Goal: Information Seeking & Learning: Learn about a topic

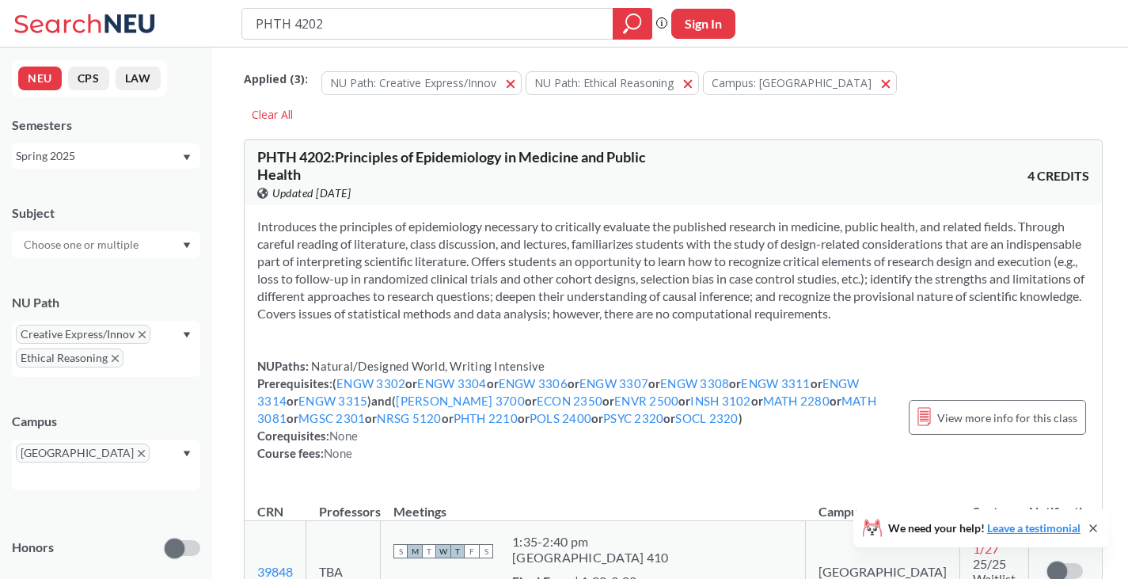
drag, startPoint x: 352, startPoint y: 23, endPoint x: 248, endPoint y: 19, distance: 103.8
click at [248, 19] on div "PHTH 4202" at bounding box center [447, 24] width 411 height 32
click at [112, 356] on icon "X to remove pill" at bounding box center [115, 358] width 7 height 7
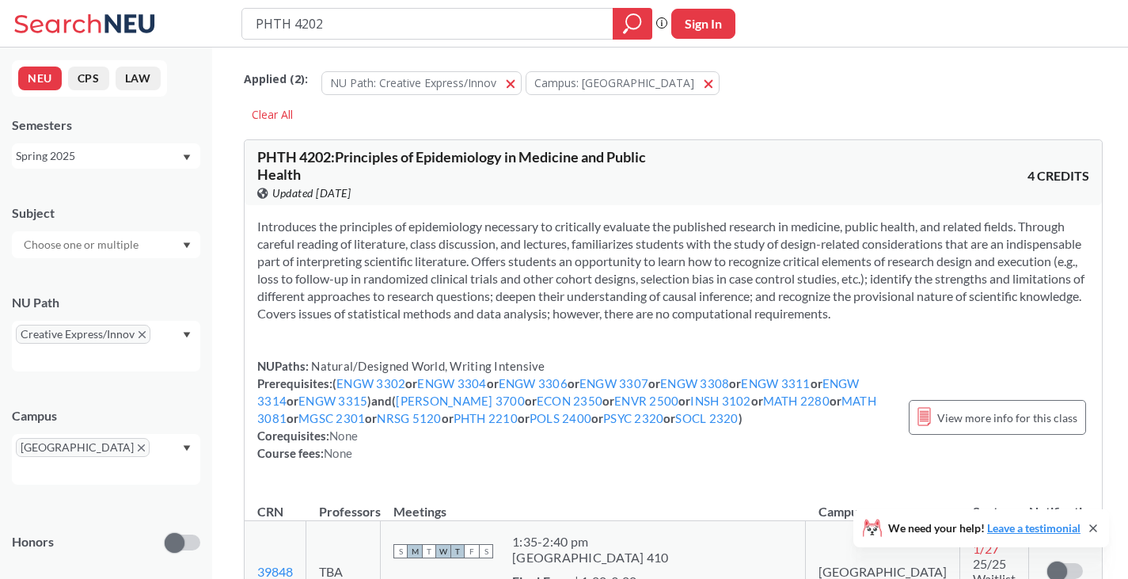
click at [137, 246] on input "text" at bounding box center [82, 244] width 133 height 19
click at [140, 184] on div "NEU CPS LAW Semesters Spring 2025 Subject NU Path Creative Express/Innov Campus…" at bounding box center [106, 313] width 212 height 531
click at [353, 48] on div "Applied ( 2 ): NU Path: Creative Express/Innov Creative Express/Innov Campus: […" at bounding box center [673, 585] width 923 height 1075
drag, startPoint x: 343, startPoint y: 32, endPoint x: 226, endPoint y: 21, distance: 117.7
click at [226, 21] on div "PHTH 4202 Phrase search guarantees the exact search appears in the results. Ex.…" at bounding box center [564, 24] width 1128 height 48
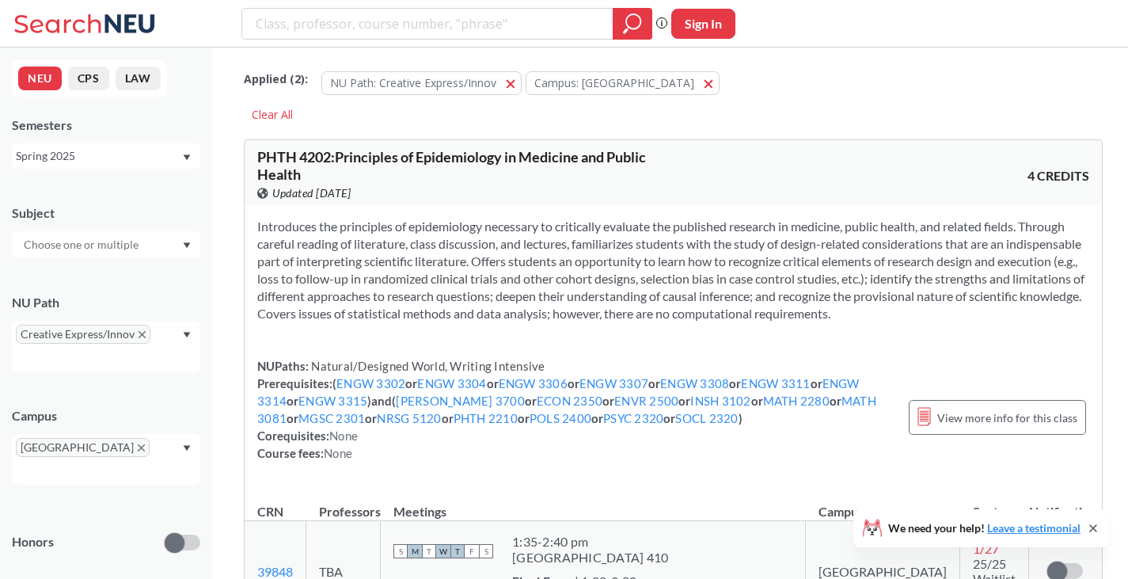
click at [108, 259] on div "Subject NU Path Creative Express/Innov Campus Boston Honors Class Type Lecture …" at bounding box center [106, 485] width 188 height 594
click at [150, 255] on div at bounding box center [106, 244] width 188 height 27
click at [185, 244] on icon "Dropdown arrow" at bounding box center [187, 245] width 8 height 6
click at [181, 333] on div "Creative Express/Innov" at bounding box center [106, 346] width 188 height 51
click at [178, 155] on div "Spring 2025" at bounding box center [99, 155] width 166 height 17
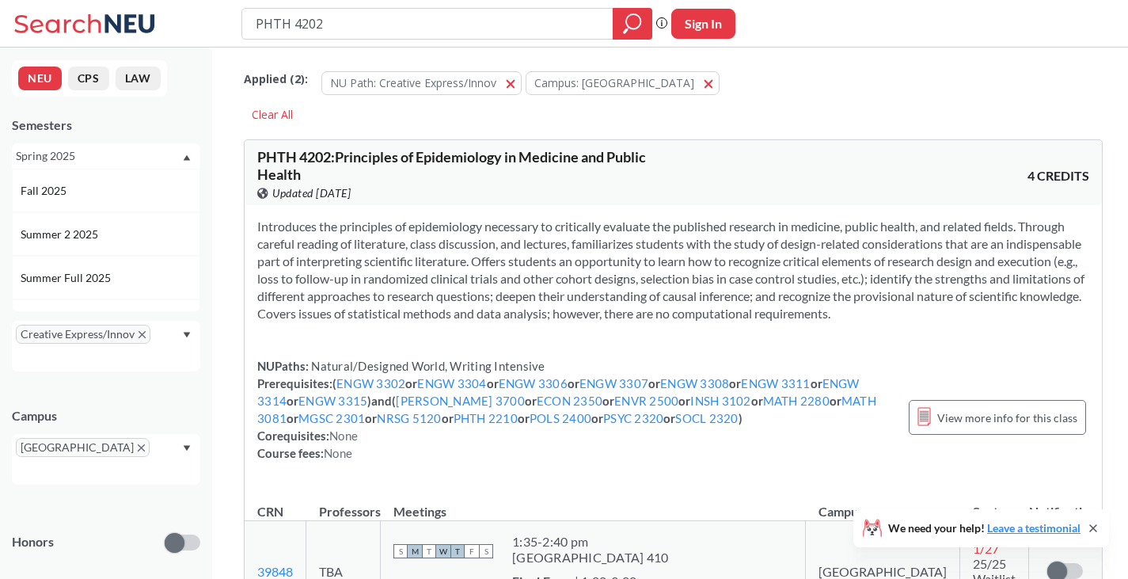
click at [183, 156] on icon "Dropdown arrow" at bounding box center [187, 157] width 8 height 6
click at [133, 245] on input "text" at bounding box center [82, 244] width 133 height 19
click at [189, 245] on icon "Dropdown arrow" at bounding box center [187, 245] width 8 height 6
click at [176, 329] on div "Creative Express/Innov" at bounding box center [106, 346] width 188 height 51
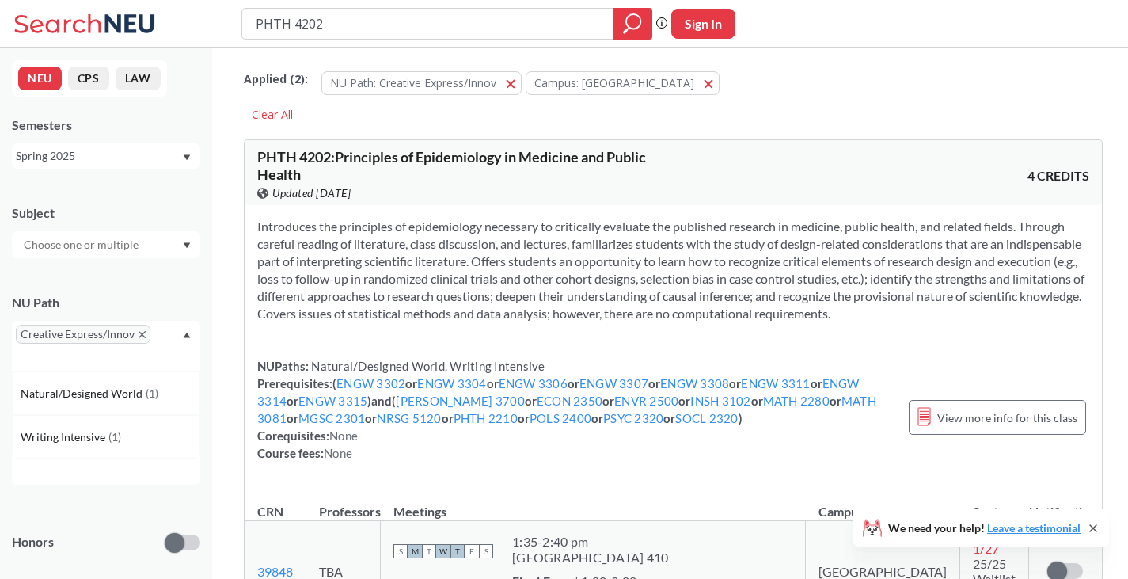
click at [176, 329] on div "Creative Express/Innov" at bounding box center [106, 346] width 188 height 51
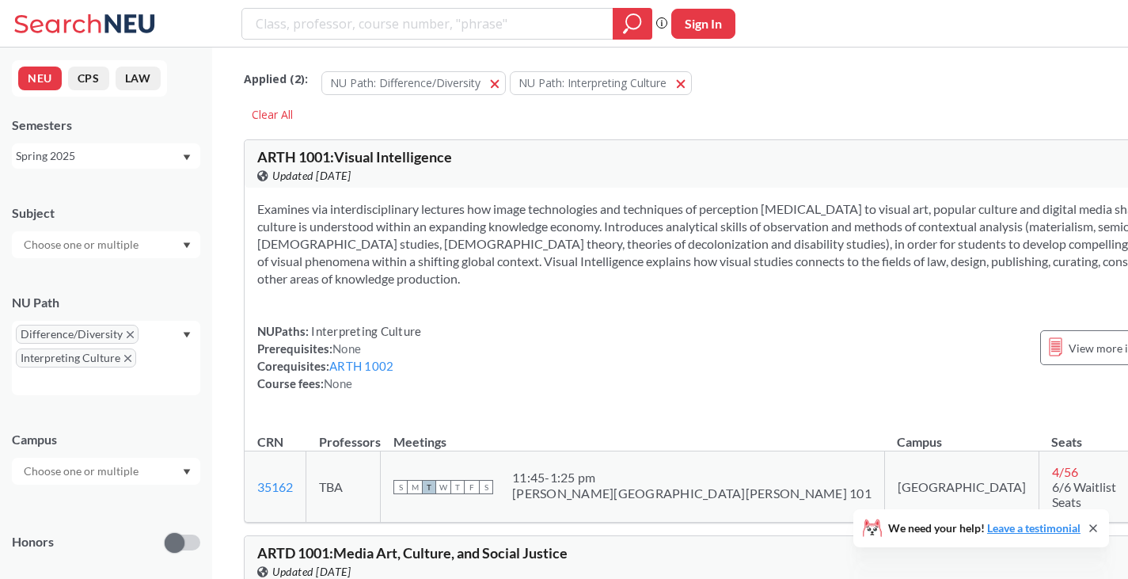
click at [124, 330] on span "Difference/Diversity" at bounding box center [77, 334] width 123 height 19
click at [133, 333] on span "Difference/Diversity" at bounding box center [77, 334] width 123 height 19
click at [127, 332] on icon "X to remove pill" at bounding box center [130, 334] width 7 height 7
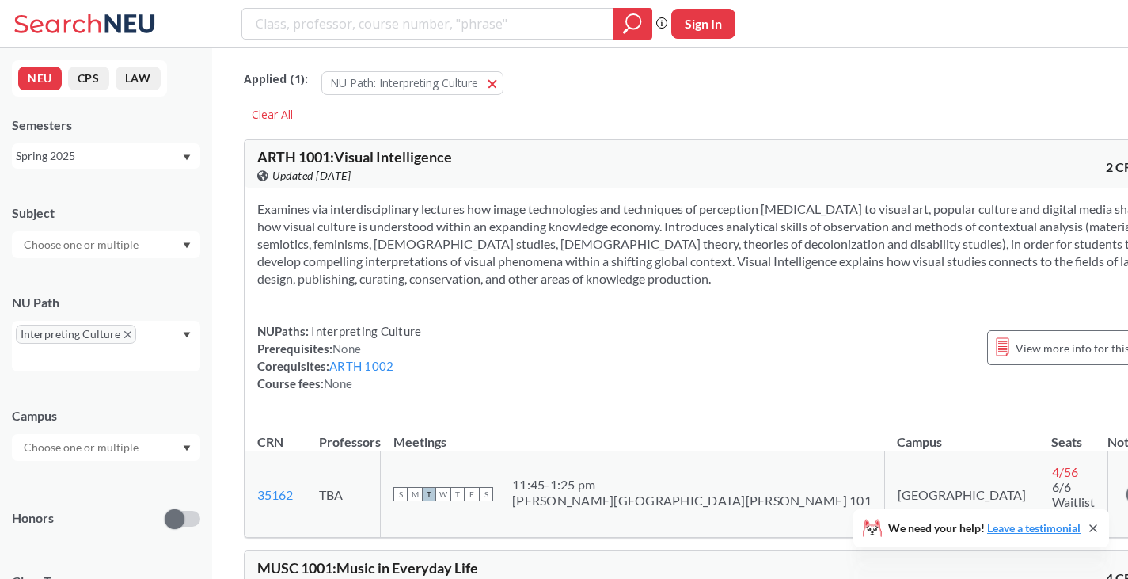
click at [125, 332] on icon "X to remove pill" at bounding box center [127, 334] width 7 height 7
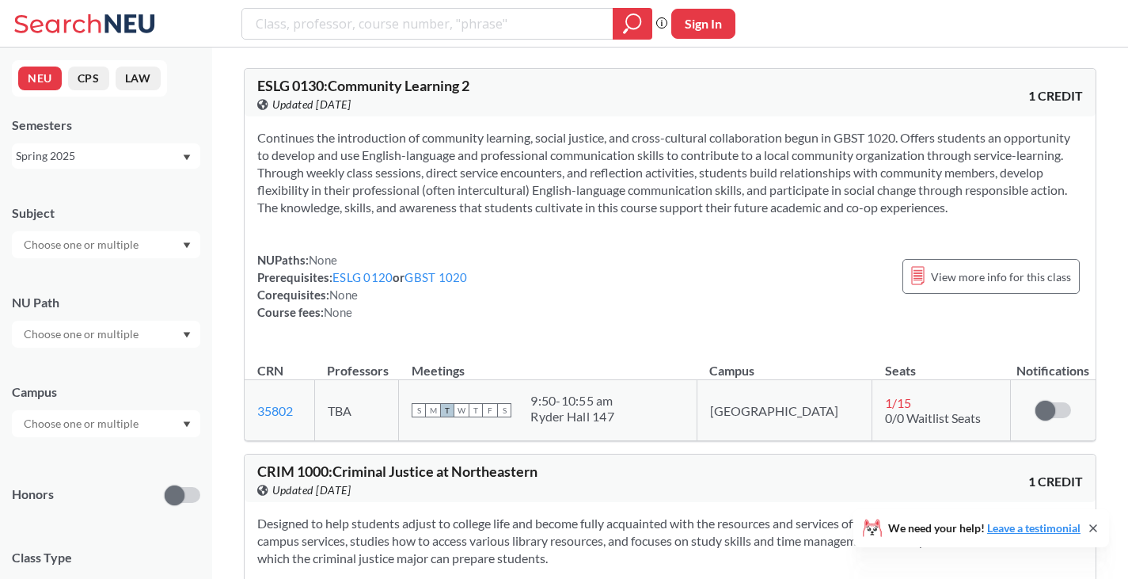
click at [86, 421] on input "text" at bounding box center [82, 423] width 133 height 19
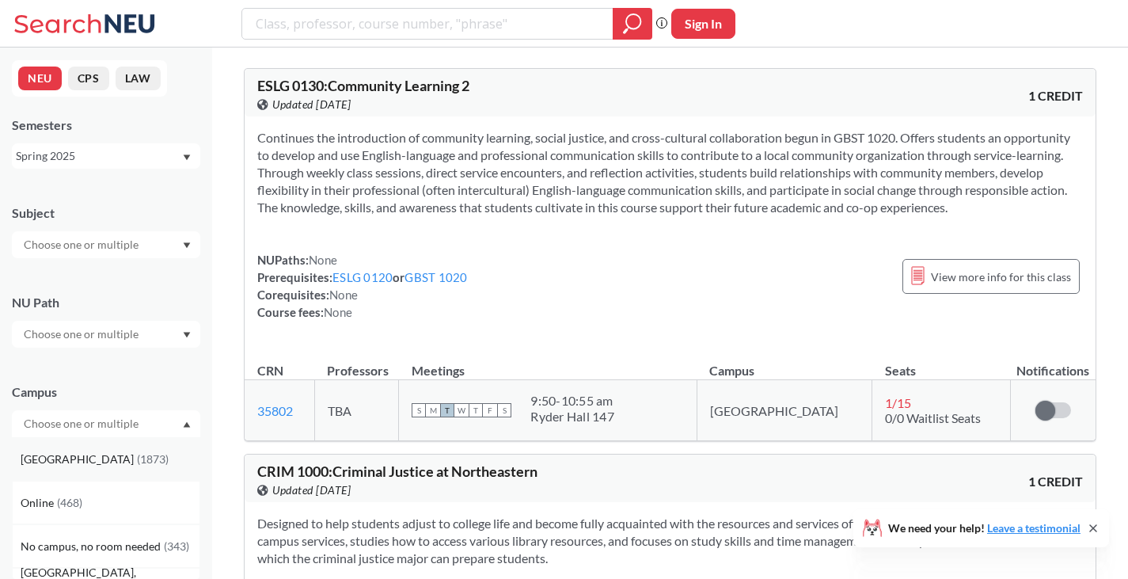
click at [64, 451] on div "Boston ( 1873 )" at bounding box center [110, 459] width 179 height 17
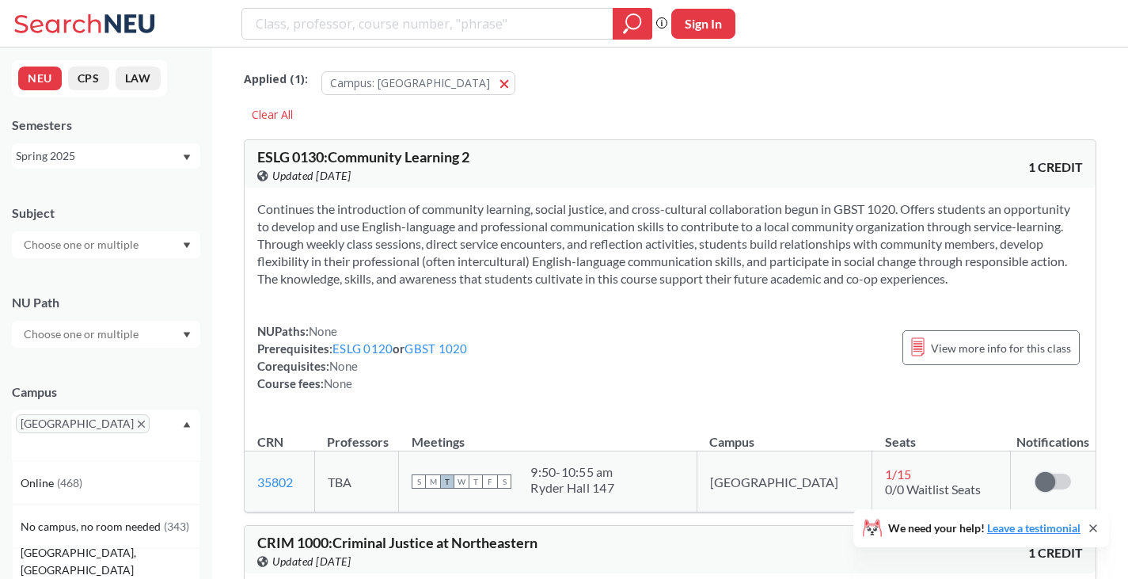
click at [181, 336] on div at bounding box center [106, 334] width 188 height 27
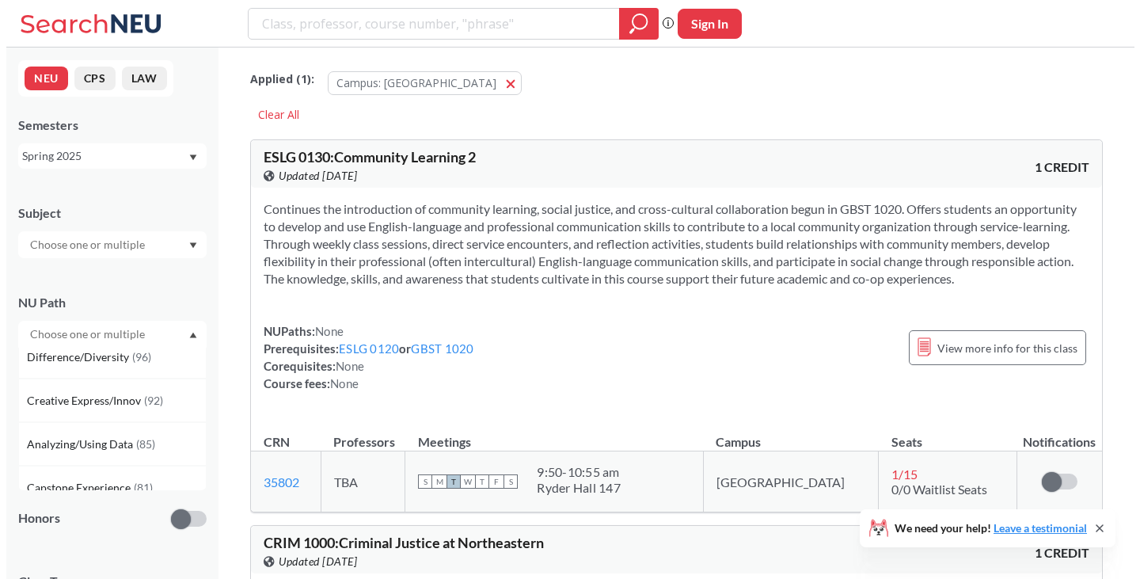
scroll to position [148, 0]
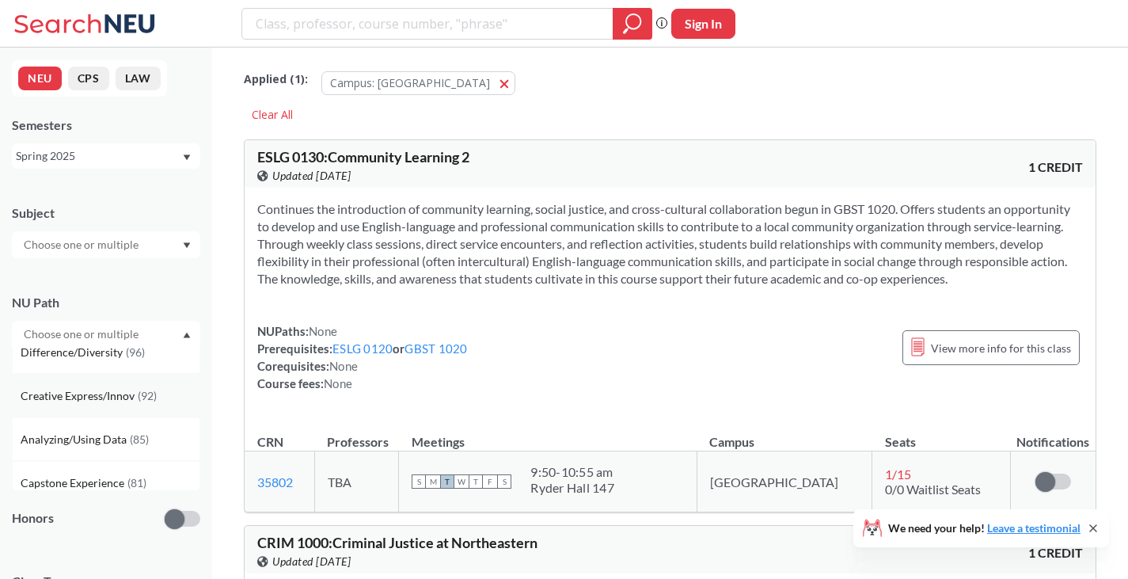
click at [100, 396] on span "Creative Express/Innov" at bounding box center [79, 395] width 117 height 17
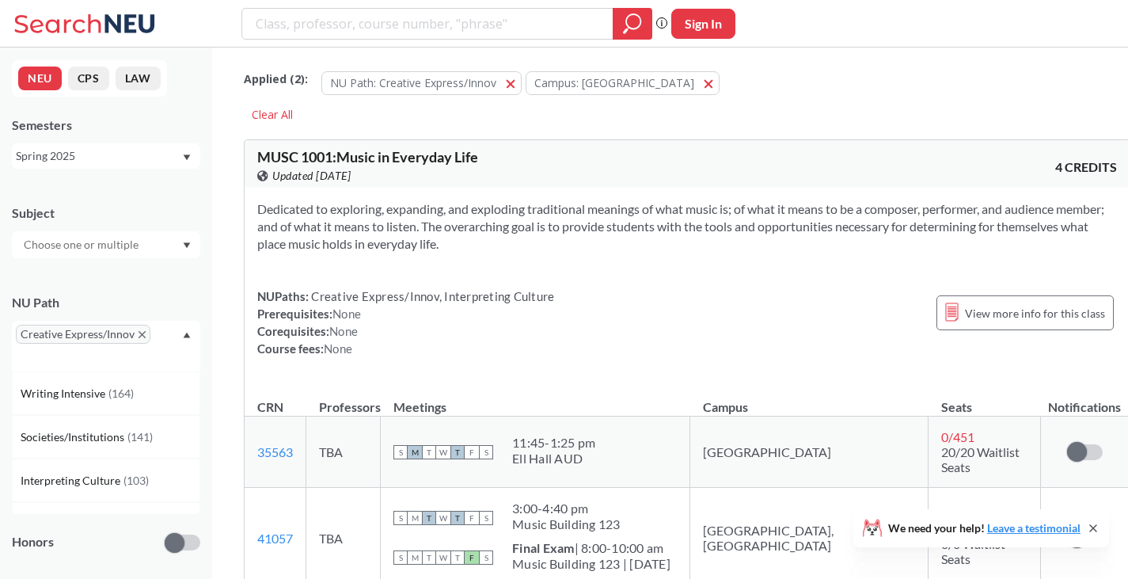
click at [166, 236] on div at bounding box center [106, 244] width 188 height 27
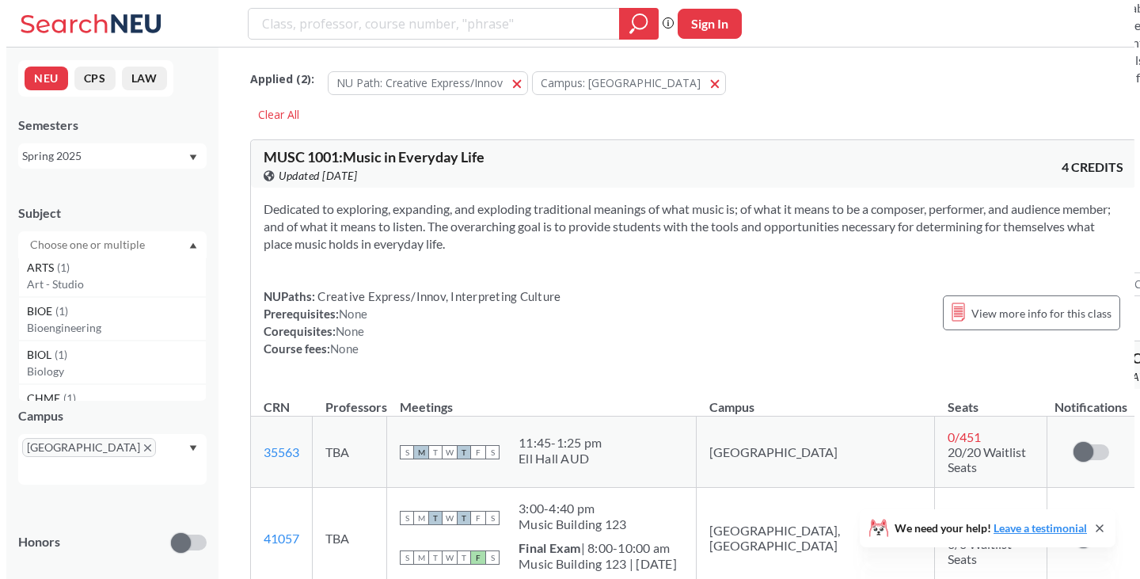
scroll to position [649, 0]
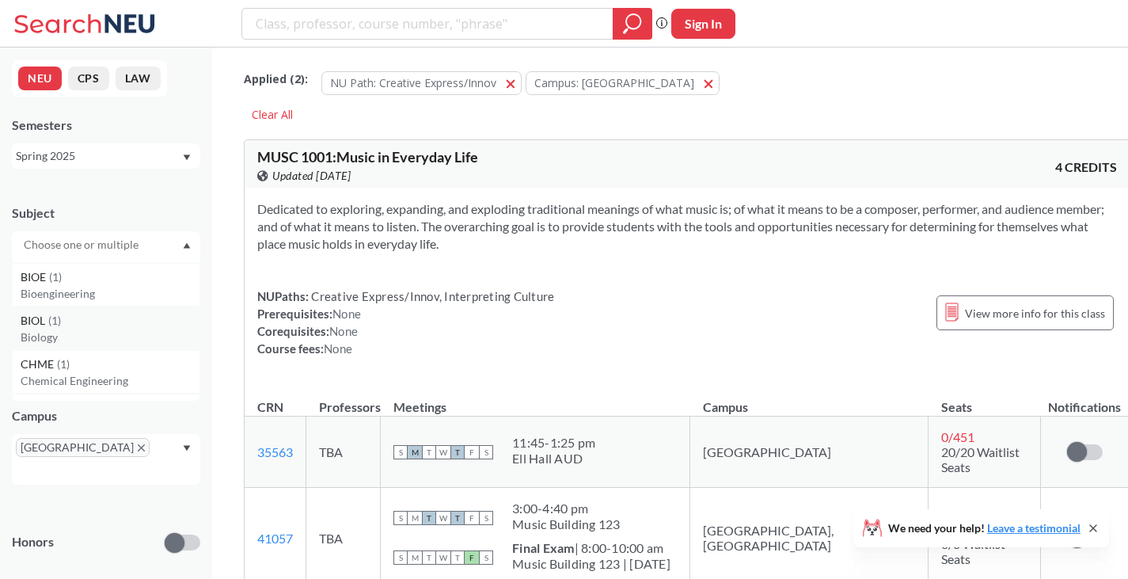
click at [104, 323] on div "BIOL ( 1 )" at bounding box center [110, 320] width 179 height 17
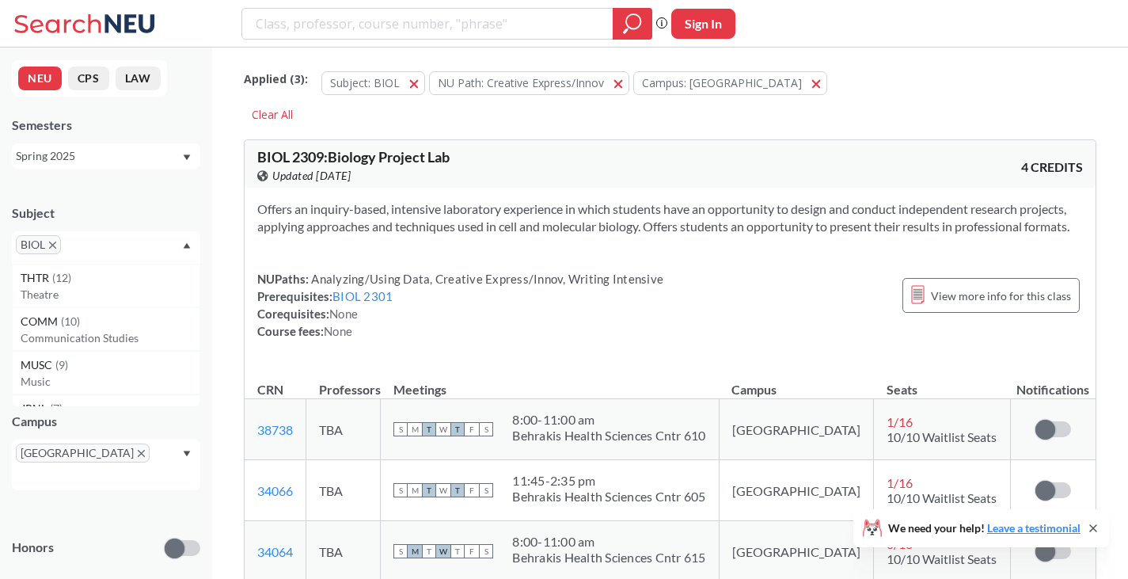
click at [54, 249] on icon "X to remove pill" at bounding box center [52, 245] width 7 height 7
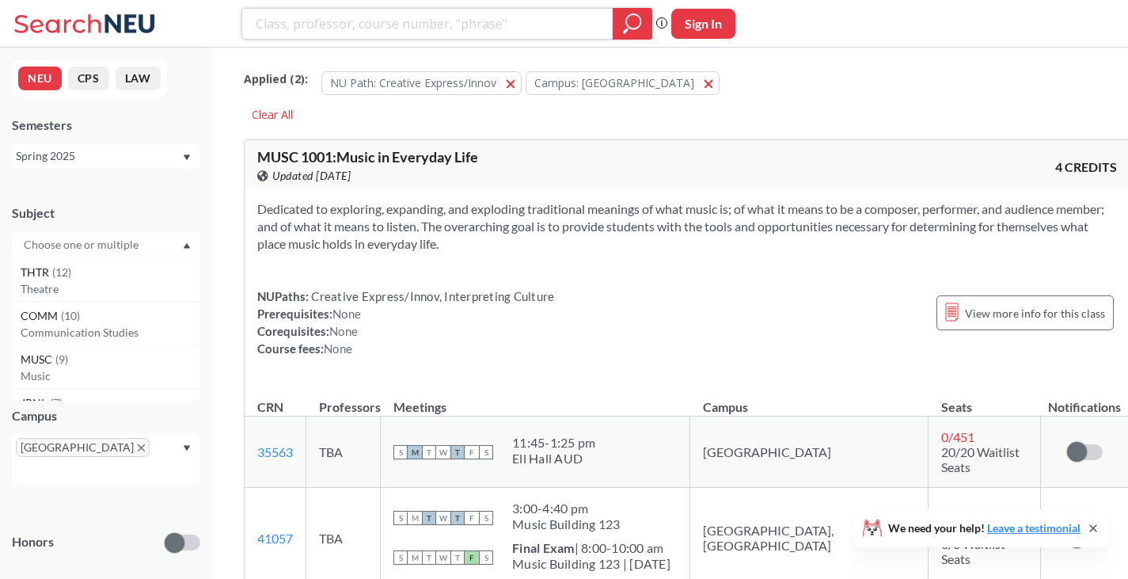
click at [308, 25] on input "search" at bounding box center [428, 23] width 348 height 27
type input "BIOL5573"
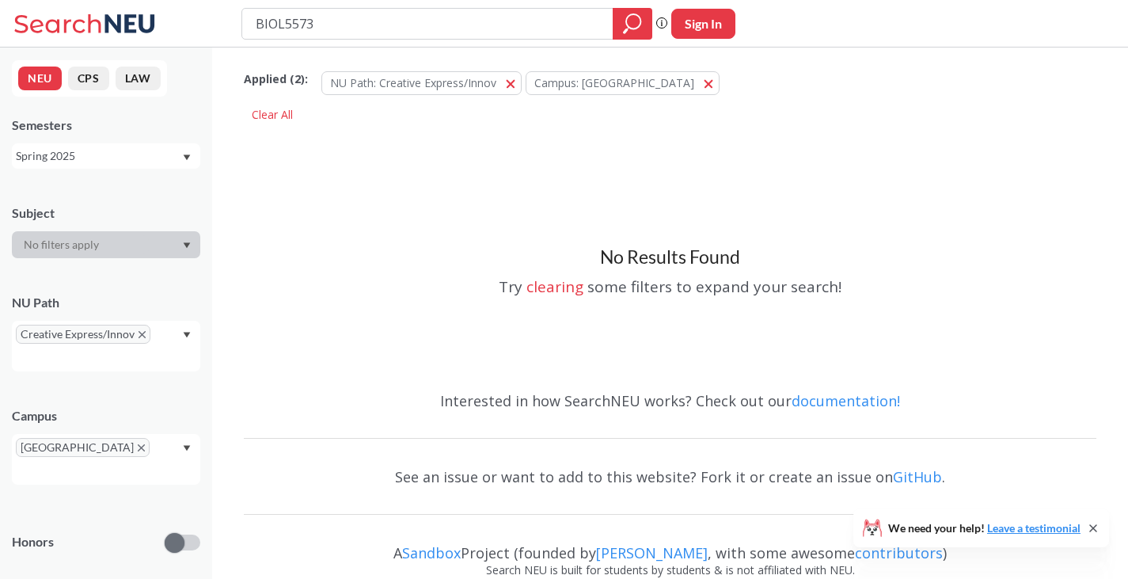
click at [283, 21] on input "BIOL5573" at bounding box center [428, 23] width 348 height 27
type input "BIOL 5573"
click at [84, 160] on div "Spring 2025" at bounding box center [99, 155] width 166 height 17
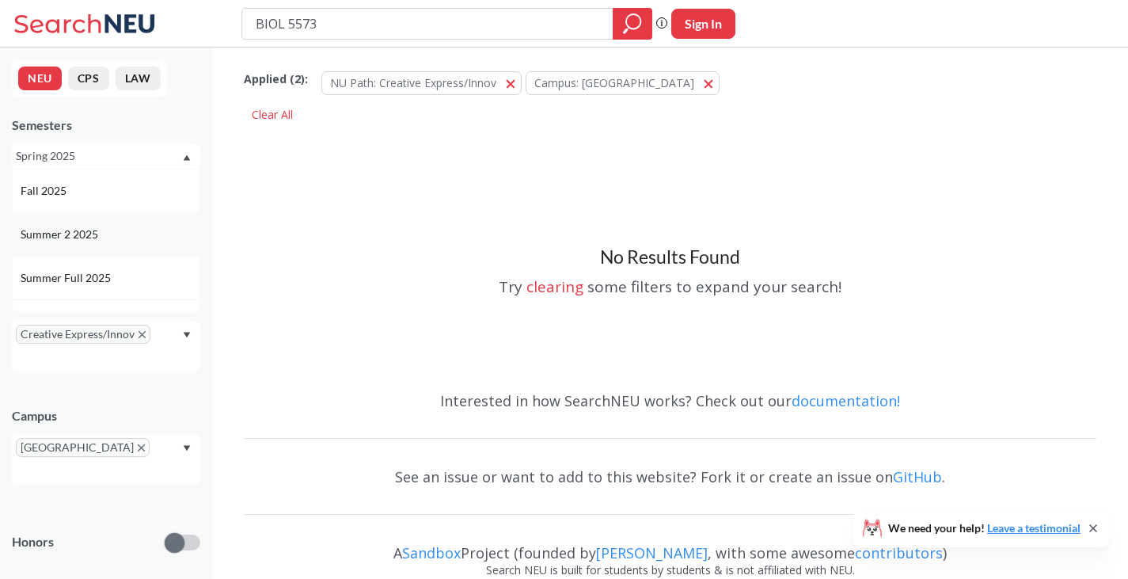
click at [77, 224] on div "Summer 2 2025" at bounding box center [106, 234] width 188 height 44
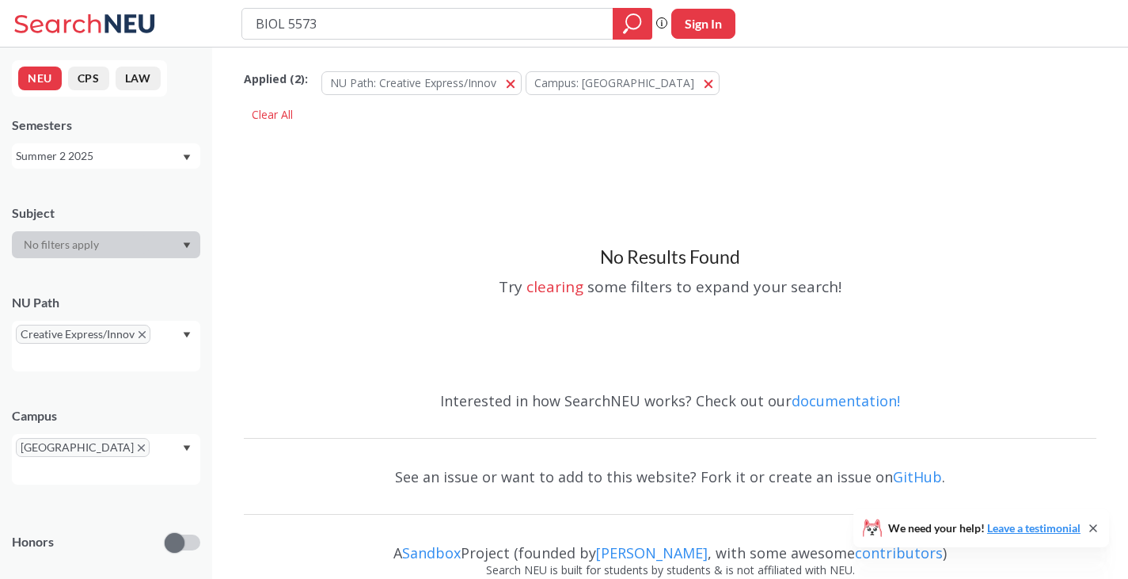
click at [118, 162] on div "Summer 2 2025" at bounding box center [99, 155] width 166 height 17
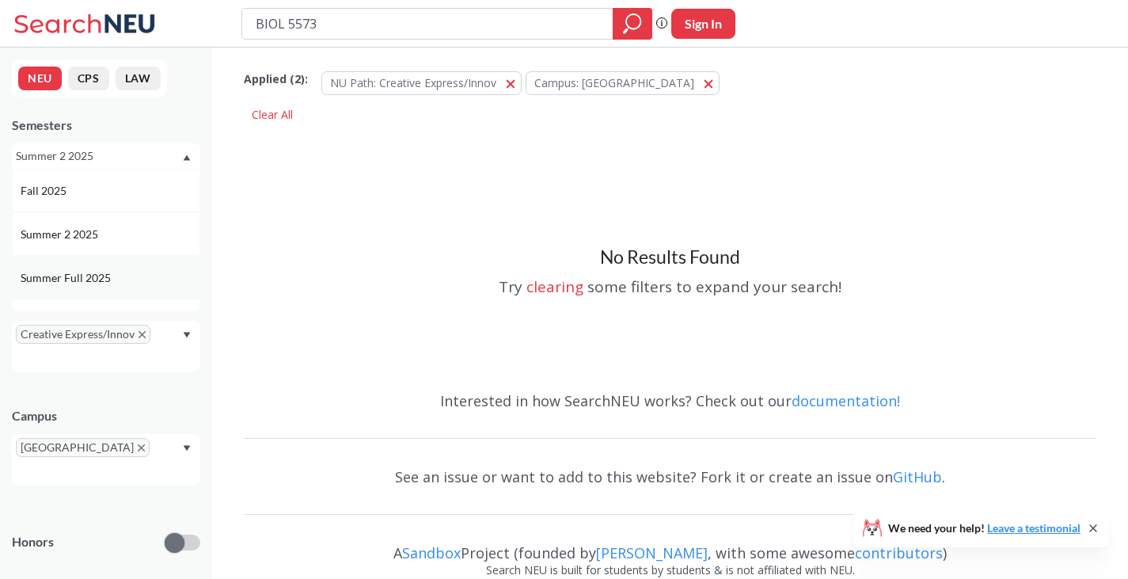
click at [82, 273] on span "Summer Full 2025" at bounding box center [67, 277] width 93 height 17
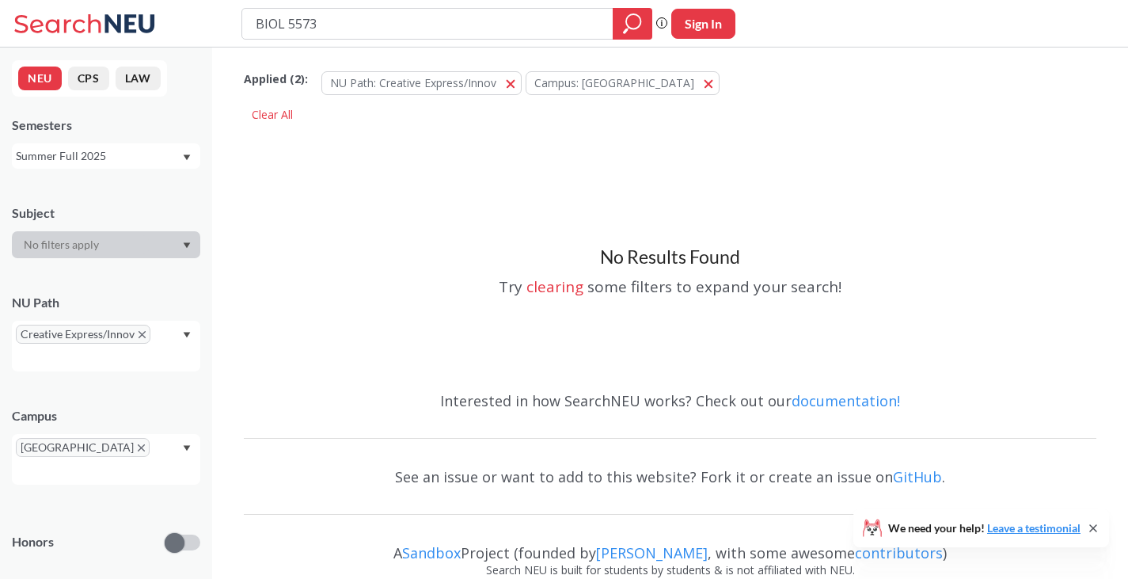
drag, startPoint x: 351, startPoint y: 24, endPoint x: 289, endPoint y: 29, distance: 62.0
click at [289, 29] on input "BIOL 5573" at bounding box center [428, 23] width 348 height 27
click at [88, 162] on div "Summer Full 2025" at bounding box center [99, 155] width 166 height 17
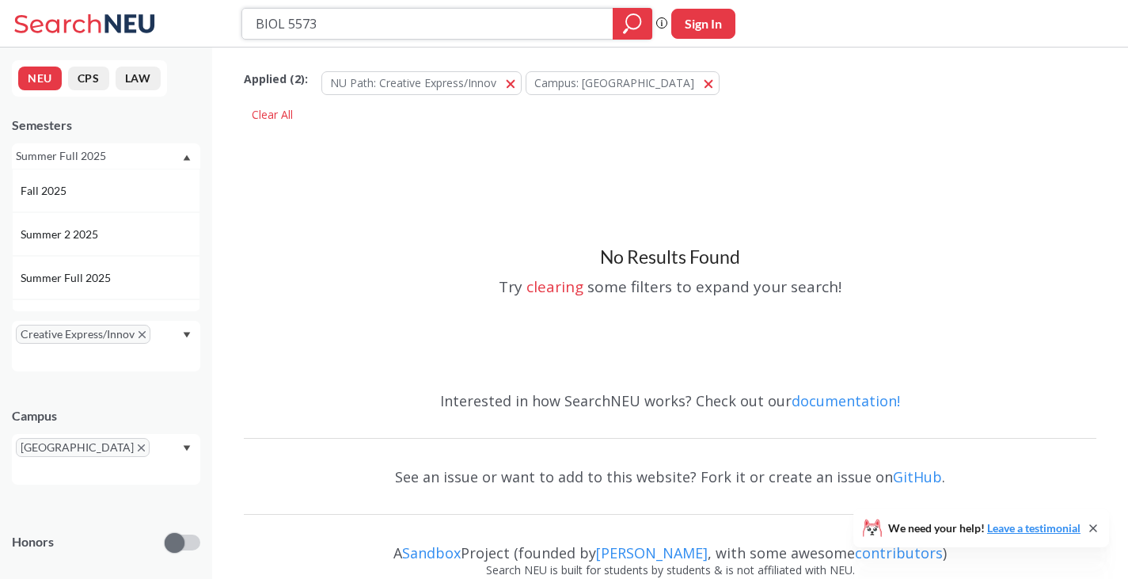
click at [303, 21] on input "BIOL 5573" at bounding box center [428, 23] width 348 height 27
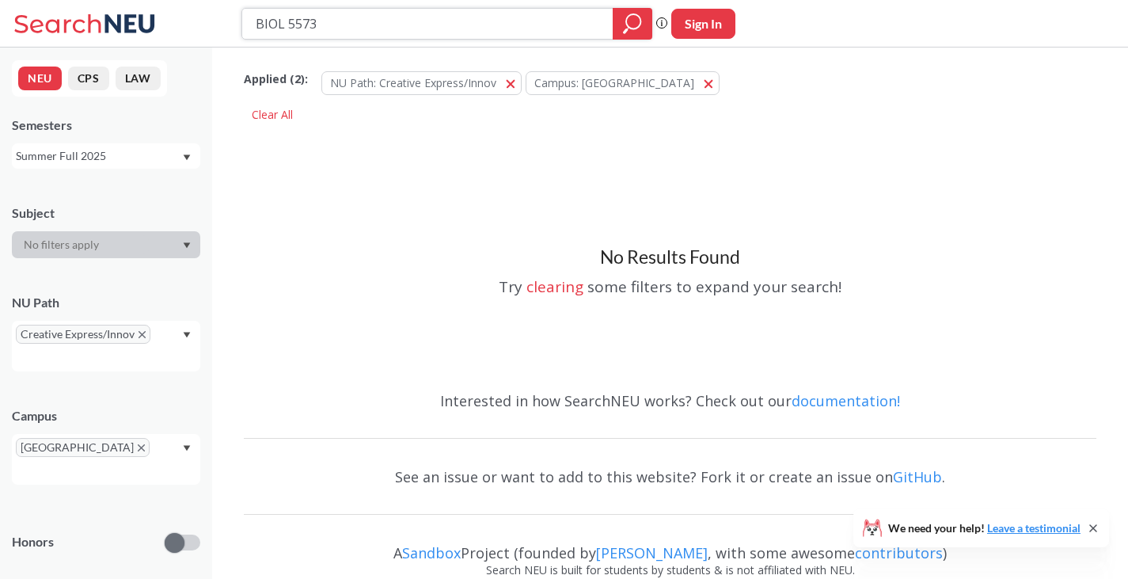
click at [303, 21] on input "BIOL 5573" at bounding box center [428, 23] width 348 height 27
type input "BIOL 2329"
click at [138, 449] on icon "X to remove pill" at bounding box center [141, 447] width 7 height 7
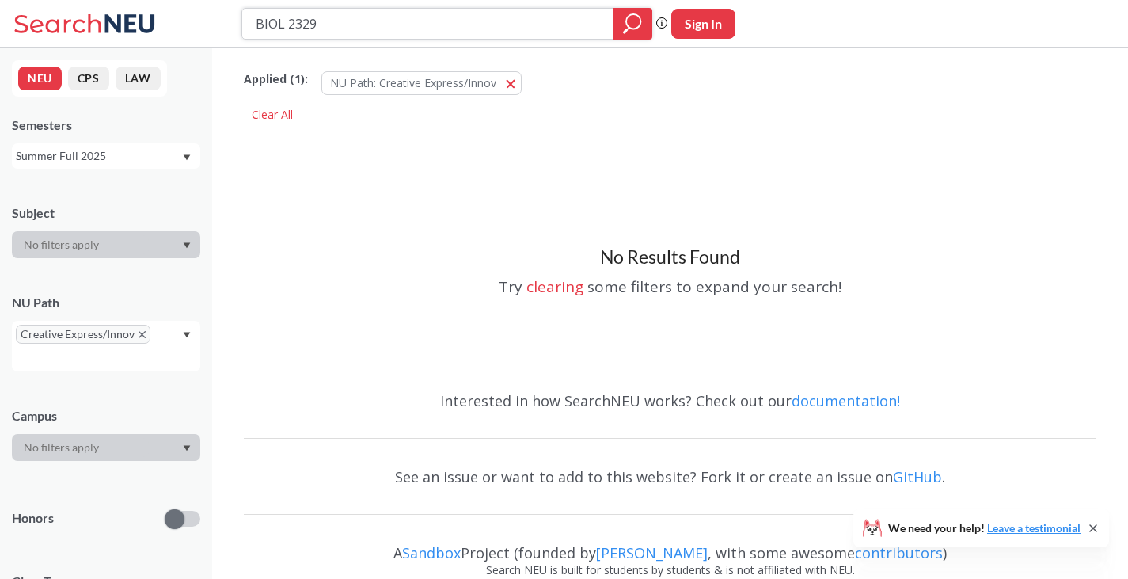
click at [629, 24] on icon "magnifying glass" at bounding box center [632, 24] width 19 height 22
click at [139, 336] on icon "X to remove pill" at bounding box center [142, 334] width 7 height 7
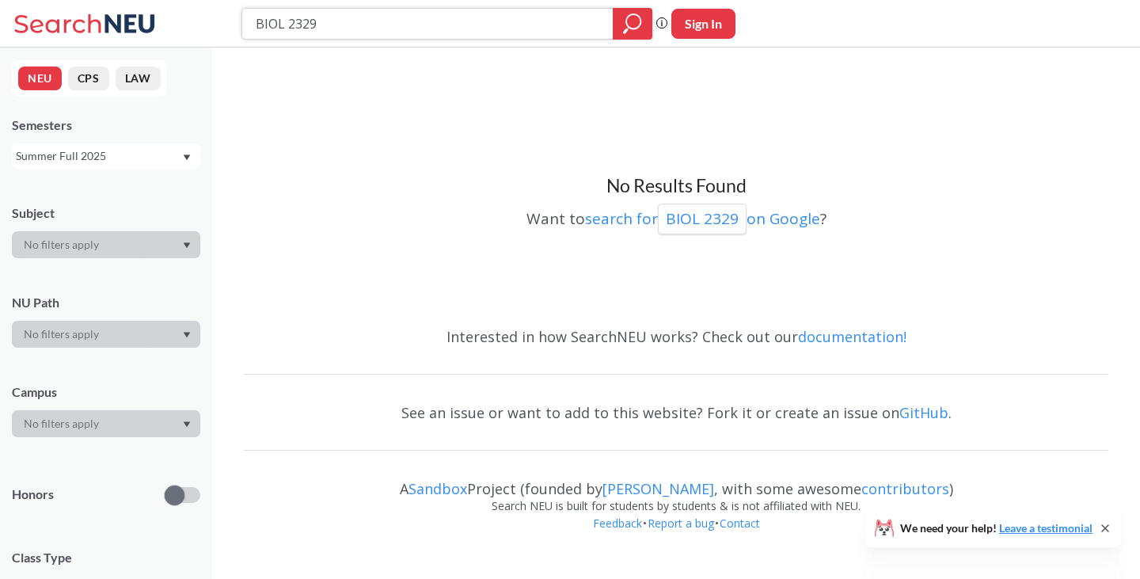
click at [627, 24] on icon "magnifying glass" at bounding box center [633, 21] width 14 height 14
click at [160, 150] on div "Summer Full 2025" at bounding box center [99, 155] width 166 height 17
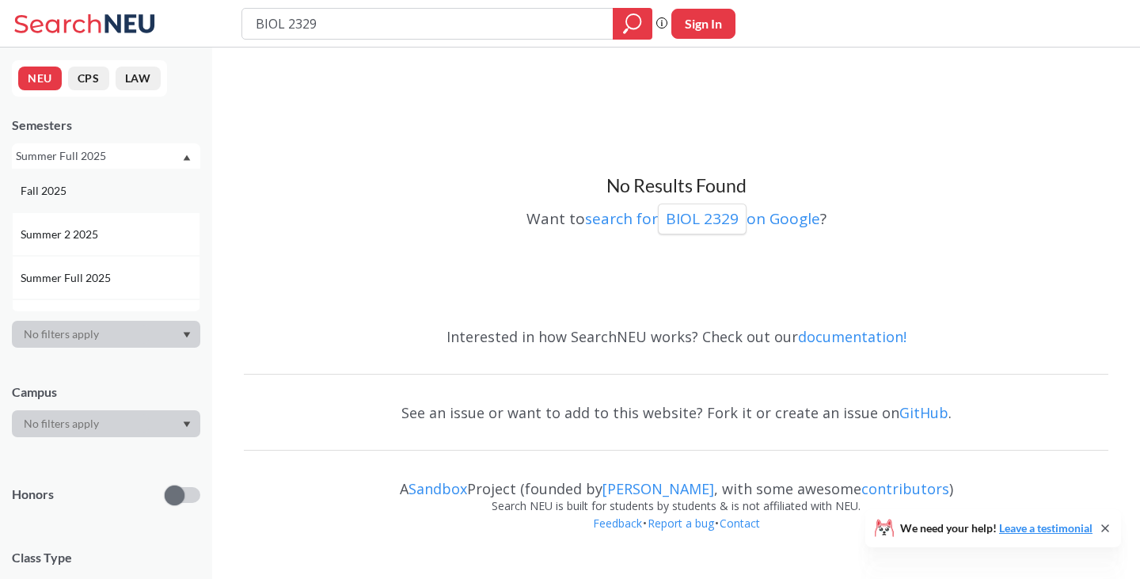
click at [59, 195] on span "Fall 2025" at bounding box center [45, 190] width 49 height 17
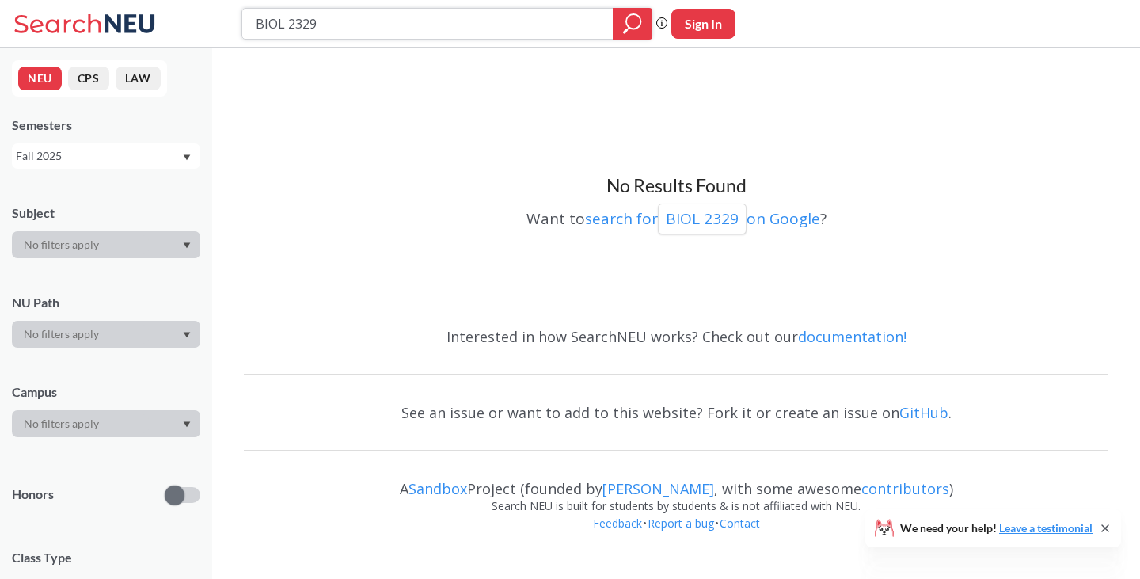
click at [626, 29] on icon "magnifying glass" at bounding box center [625, 31] width 5 height 6
click at [156, 168] on div "Fall 2025" at bounding box center [106, 155] width 188 height 25
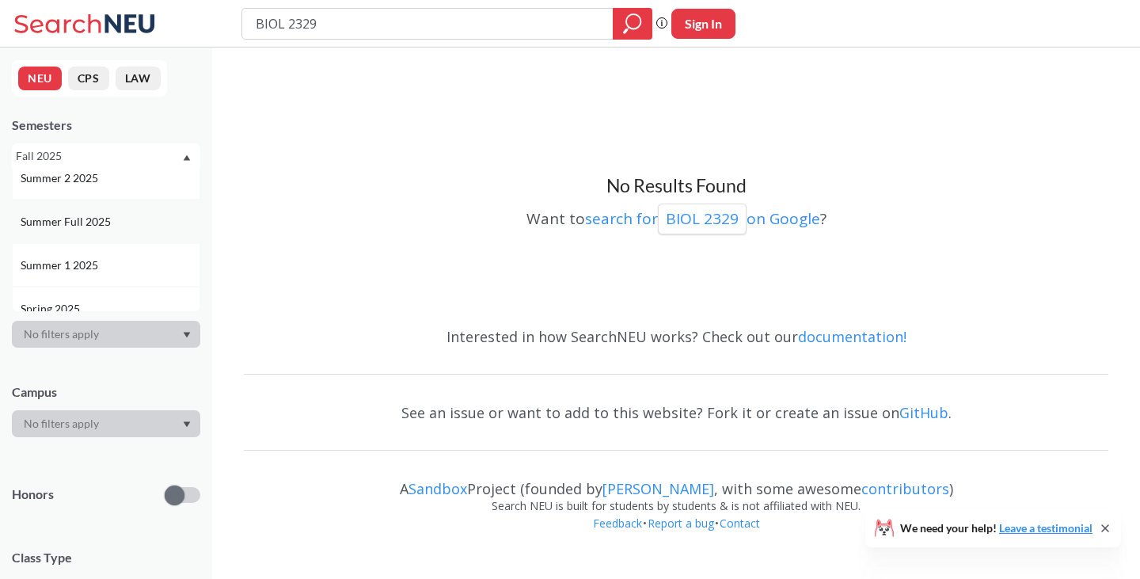
scroll to position [57, 0]
click at [108, 257] on div "Summer 1 2025" at bounding box center [110, 264] width 179 height 17
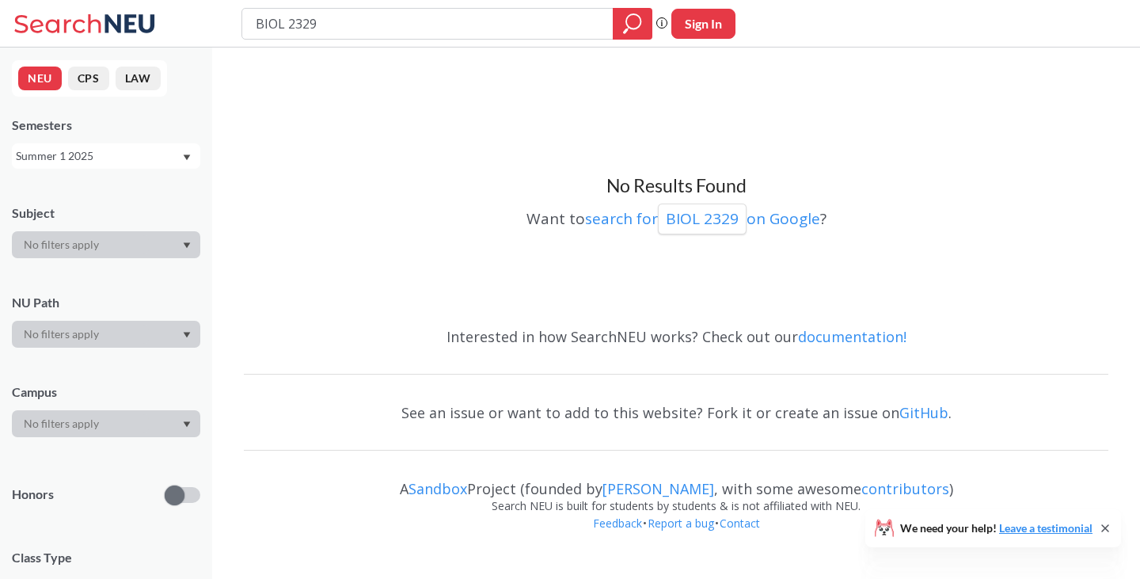
click at [187, 158] on icon "Dropdown arrow" at bounding box center [187, 157] width 7 height 6
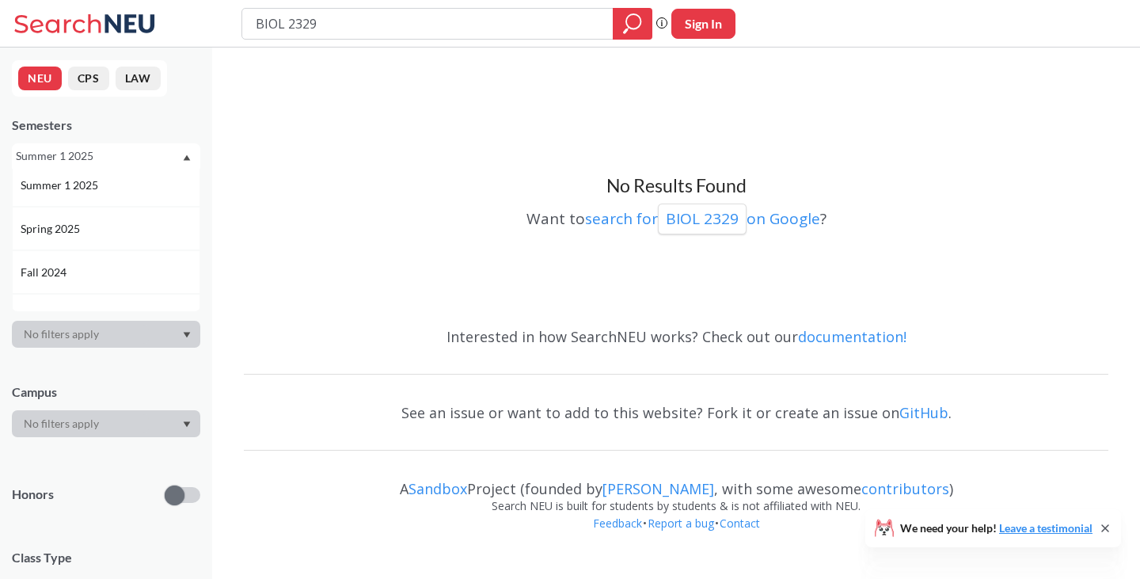
scroll to position [137, 0]
click at [112, 237] on div "Spring 2025" at bounding box center [106, 228] width 188 height 44
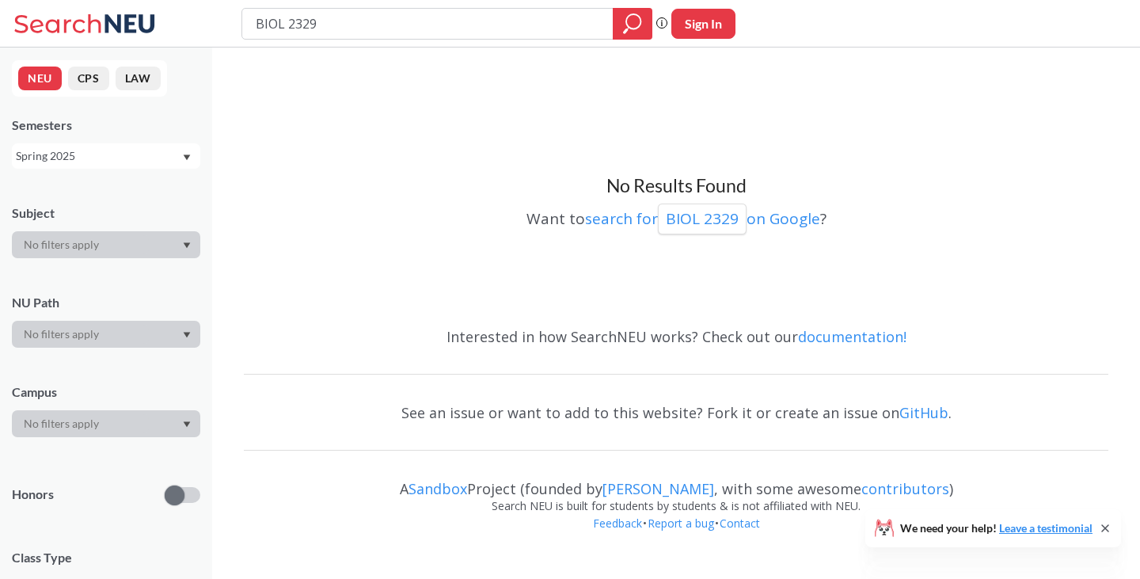
click at [192, 163] on div "Spring 2025" at bounding box center [106, 155] width 188 height 25
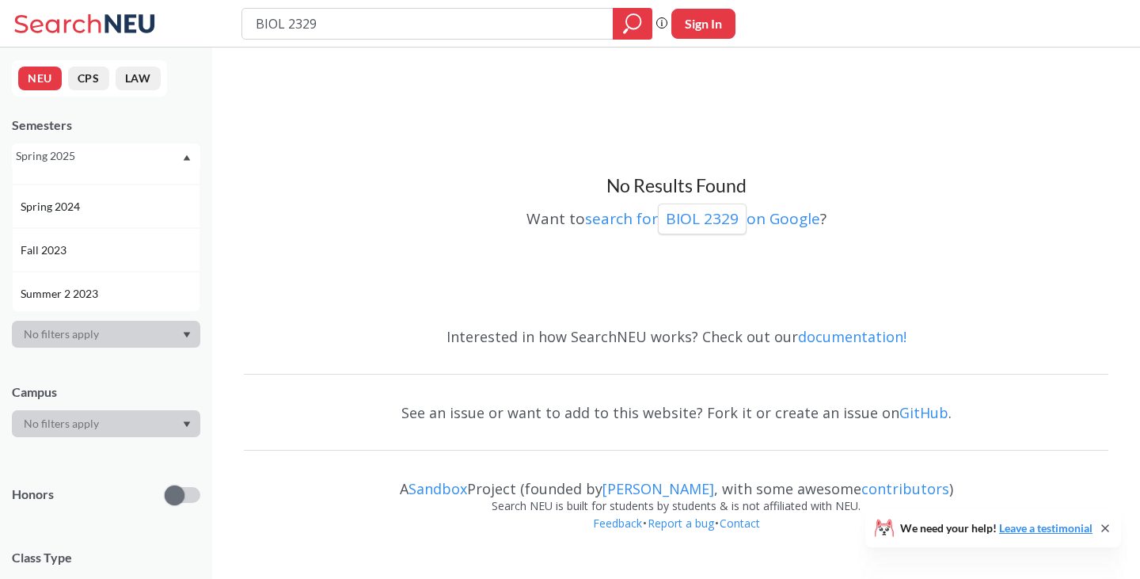
scroll to position [331, 0]
click at [120, 247] on div "Spring 2024" at bounding box center [110, 251] width 179 height 17
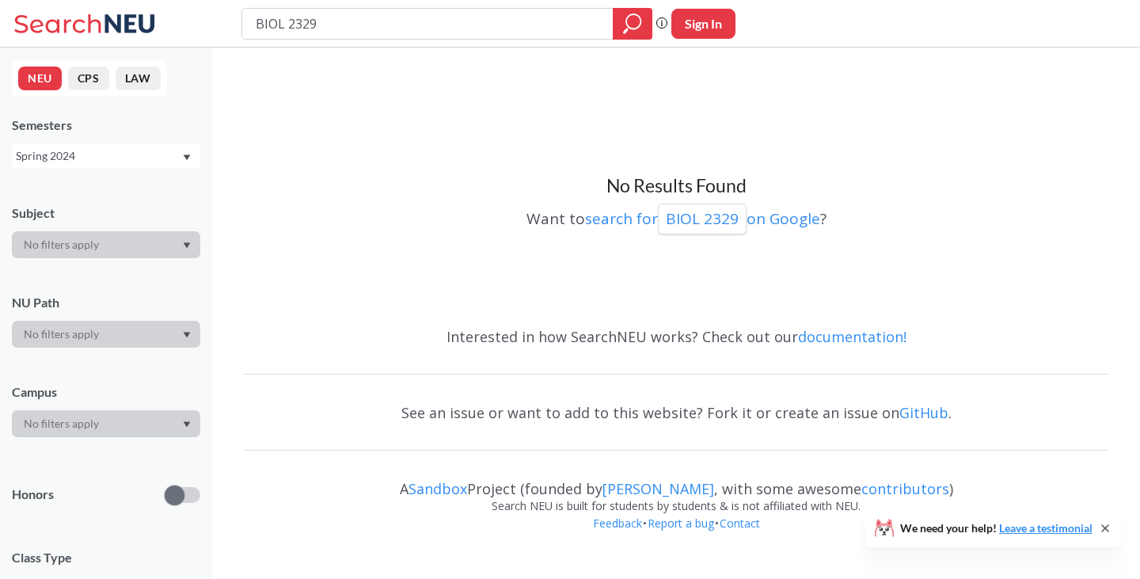
click at [192, 150] on div "Spring 2024" at bounding box center [106, 155] width 188 height 25
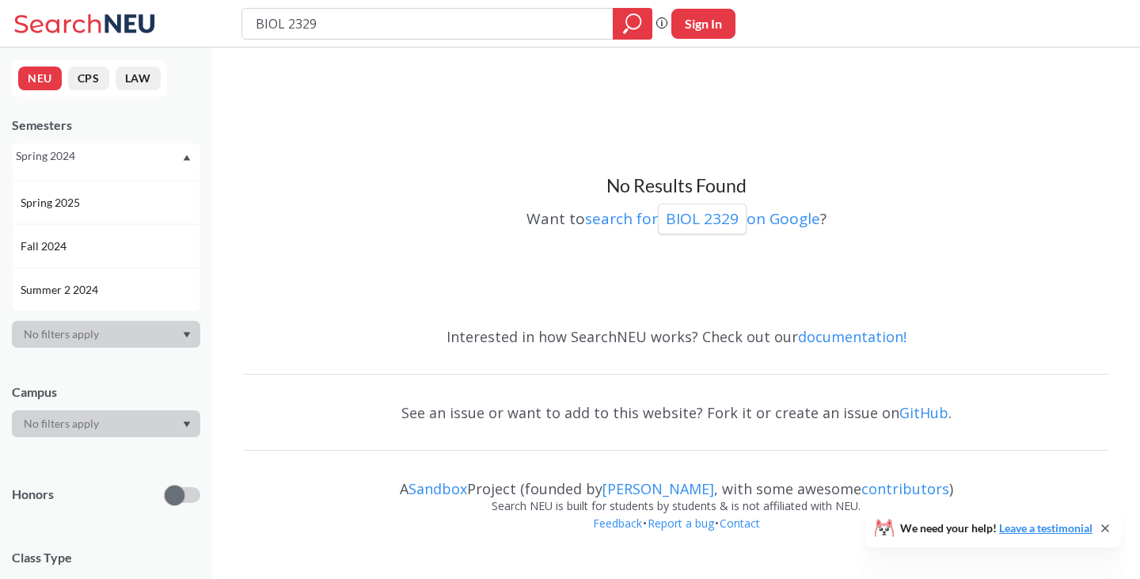
scroll to position [175, 0]
click at [117, 235] on div "Fall 2024" at bounding box center [110, 233] width 179 height 17
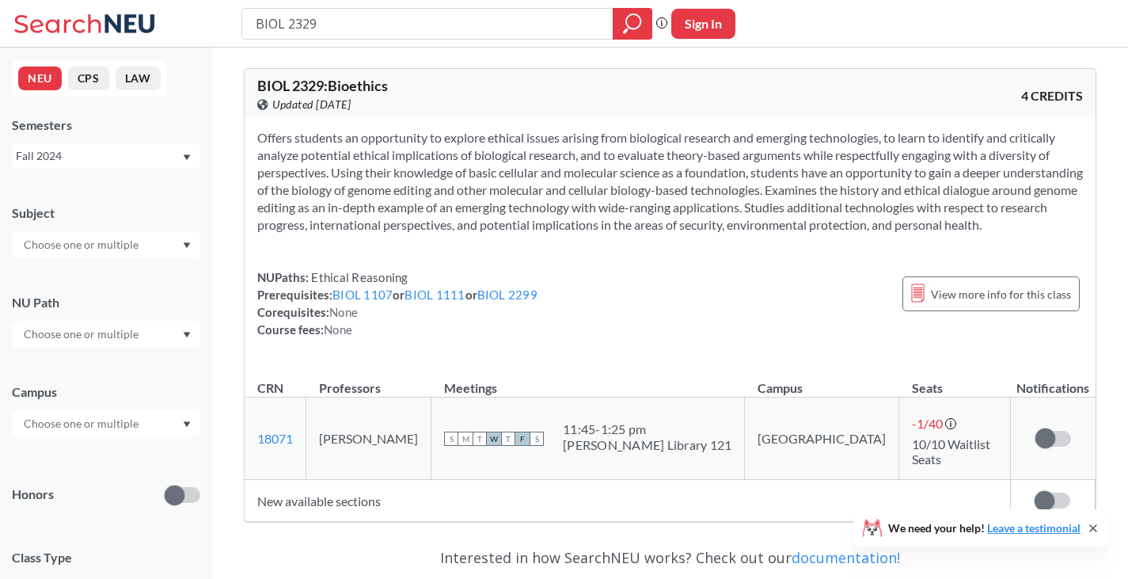
click at [525, 193] on section "Offers students an opportunity to explore ethical issues arising from biologica…" at bounding box center [670, 181] width 826 height 105
click at [185, 157] on icon "Dropdown arrow" at bounding box center [187, 157] width 7 height 6
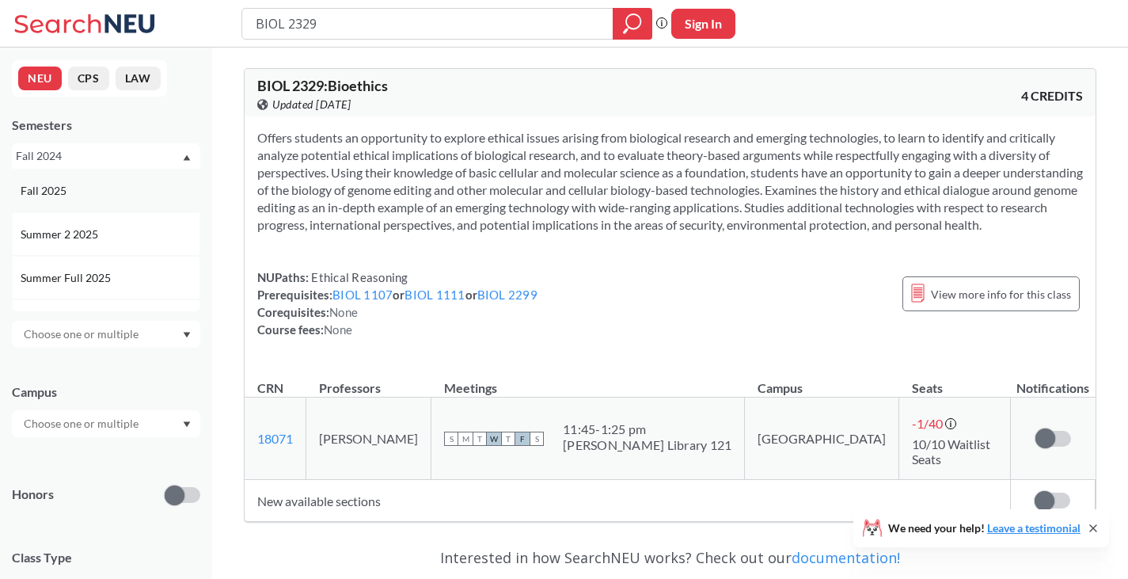
click at [86, 195] on div "Fall 2025" at bounding box center [110, 190] width 179 height 17
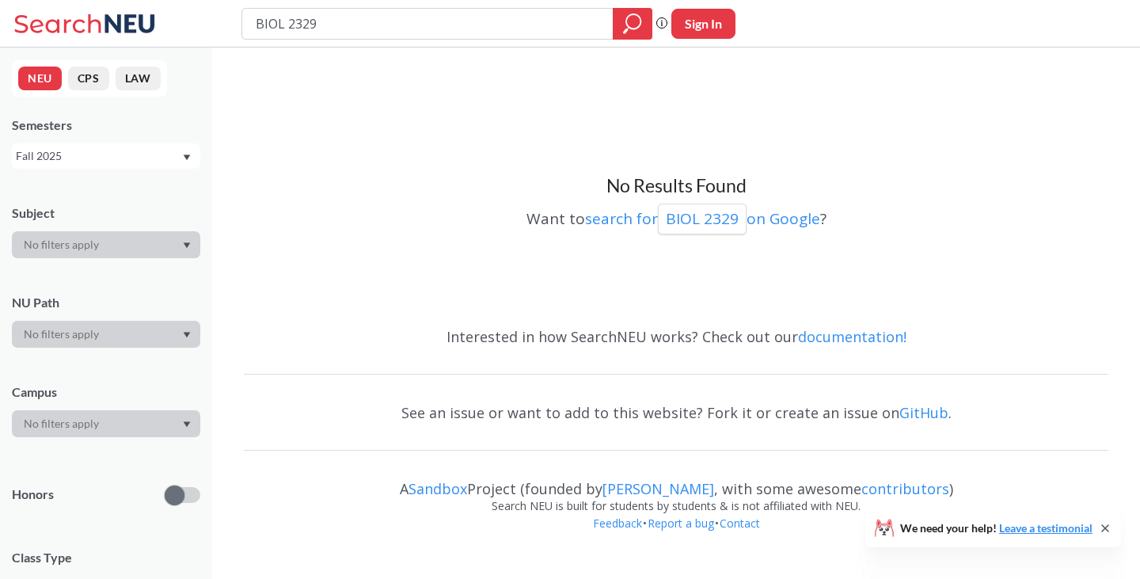
click at [184, 153] on div "Fall 2025" at bounding box center [106, 155] width 188 height 25
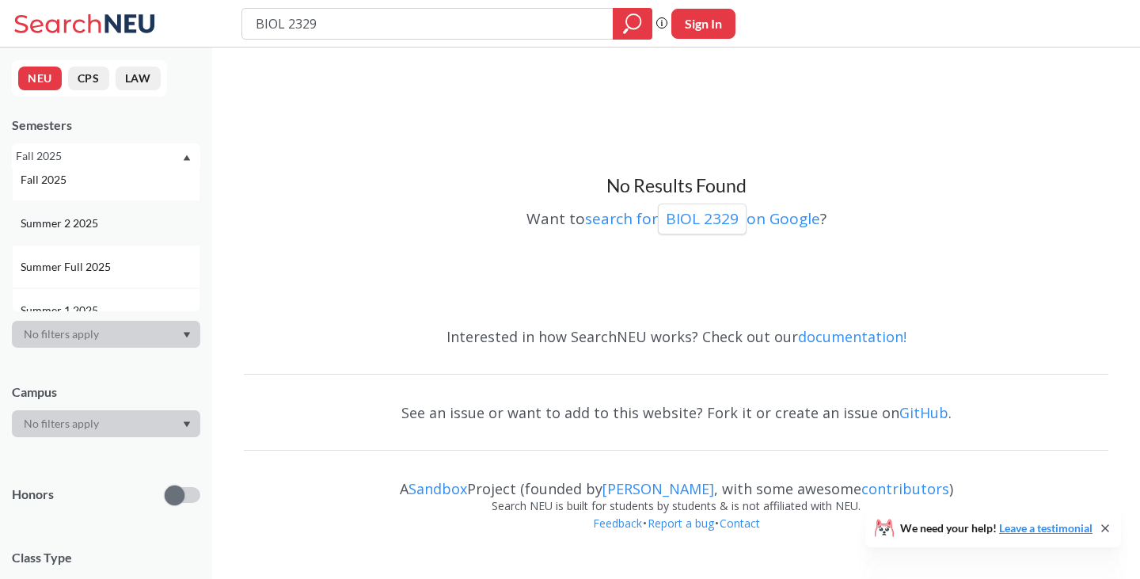
scroll to position [13, 0]
click at [121, 224] on div "Summer 2 2025" at bounding box center [110, 221] width 179 height 17
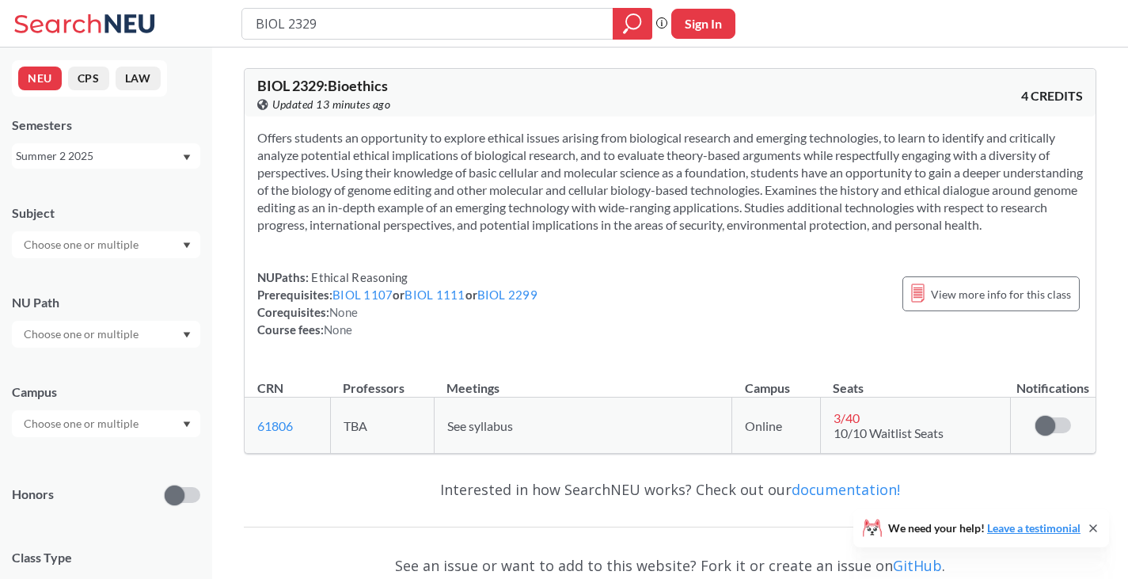
click at [189, 154] on icon "Dropdown arrow" at bounding box center [187, 157] width 7 height 6
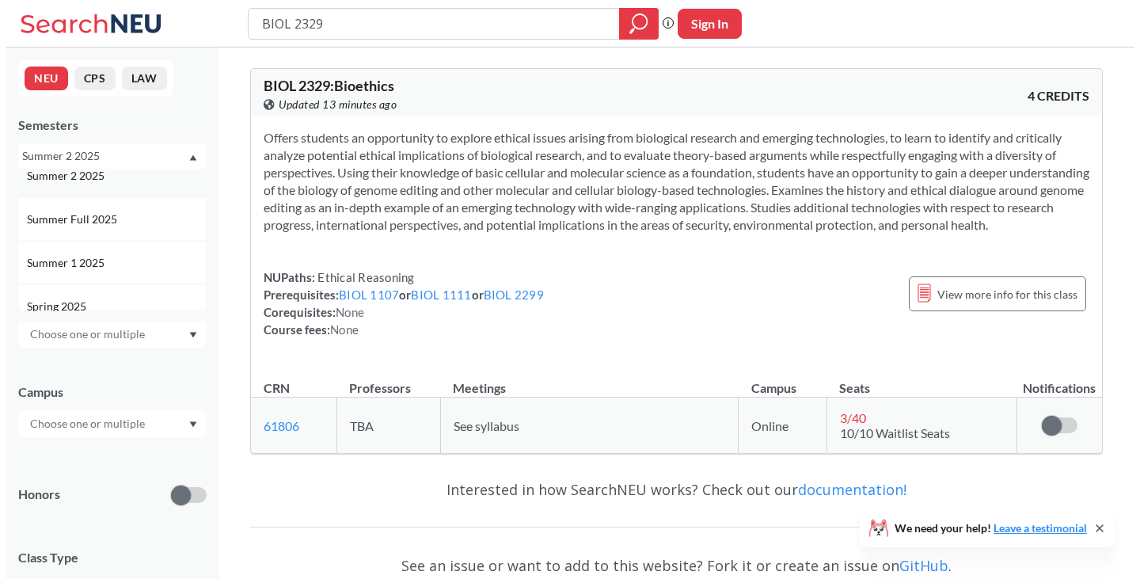
scroll to position [63, 0]
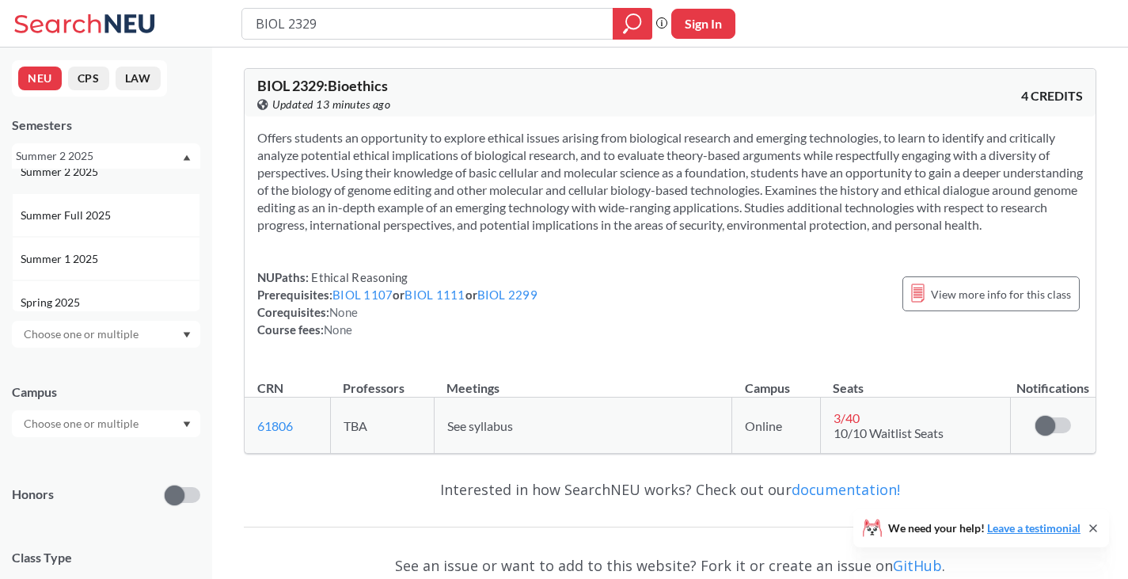
click at [113, 250] on div "Summer 1 2025" at bounding box center [110, 258] width 179 height 17
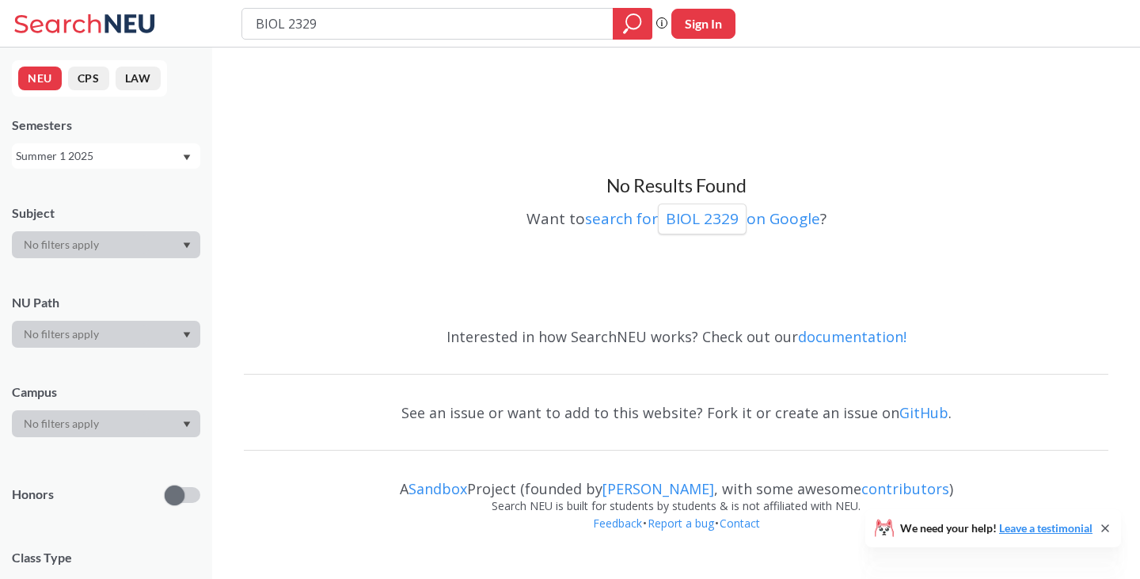
click at [185, 154] on div "Summer 1 2025" at bounding box center [106, 155] width 188 height 25
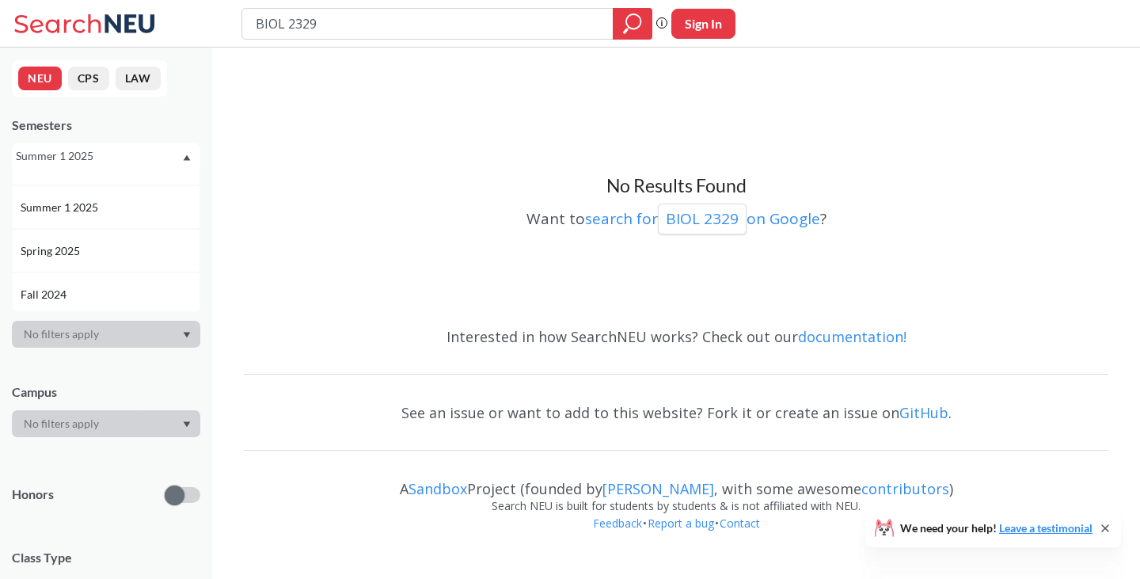
scroll to position [115, 0]
click at [124, 245] on div "Spring 2025" at bounding box center [110, 250] width 179 height 17
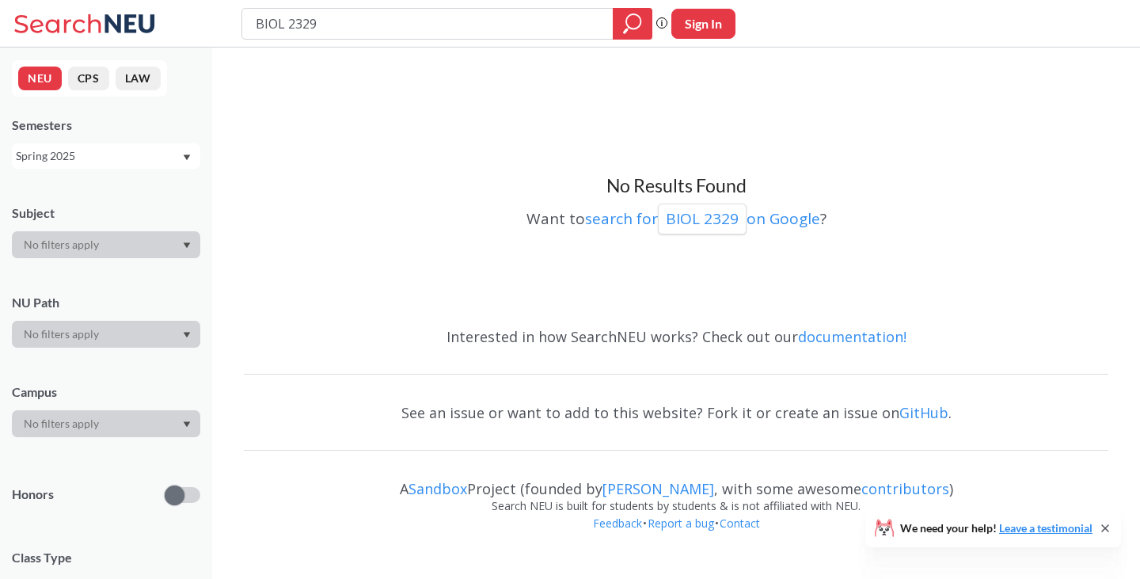
click at [187, 156] on icon "Dropdown arrow" at bounding box center [187, 157] width 7 height 6
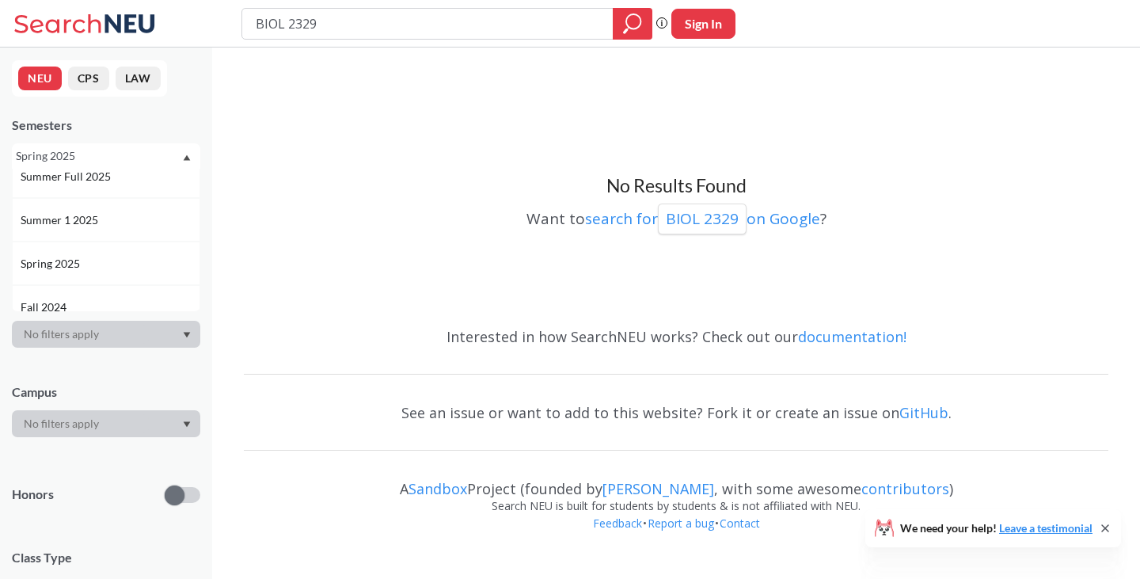
scroll to position [102, 0]
click at [141, 224] on div "Summer 1 2025" at bounding box center [110, 219] width 179 height 17
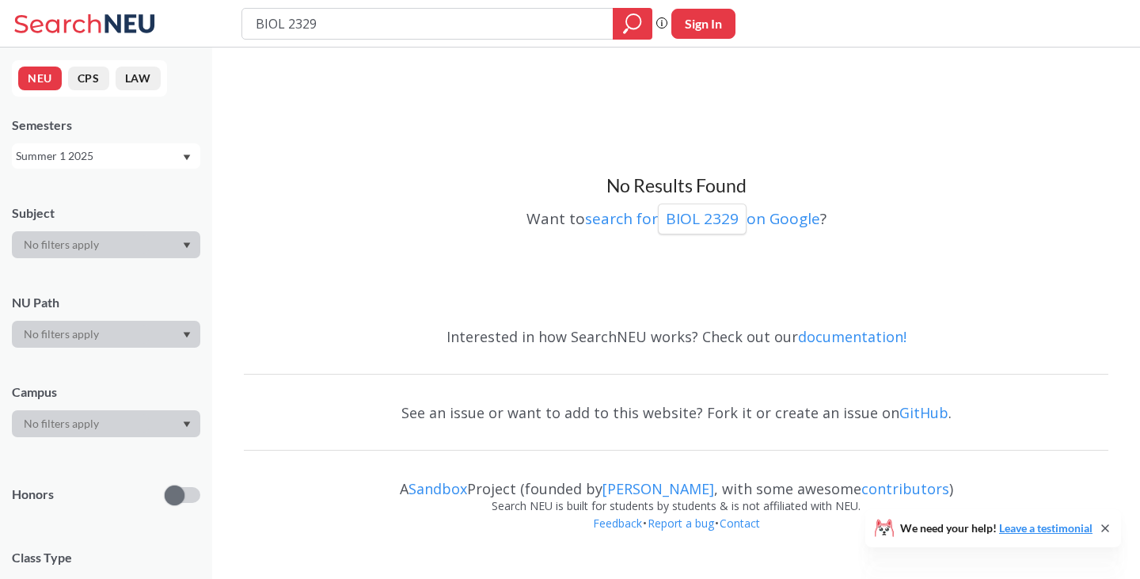
click at [186, 156] on icon "Dropdown arrow" at bounding box center [187, 157] width 7 height 6
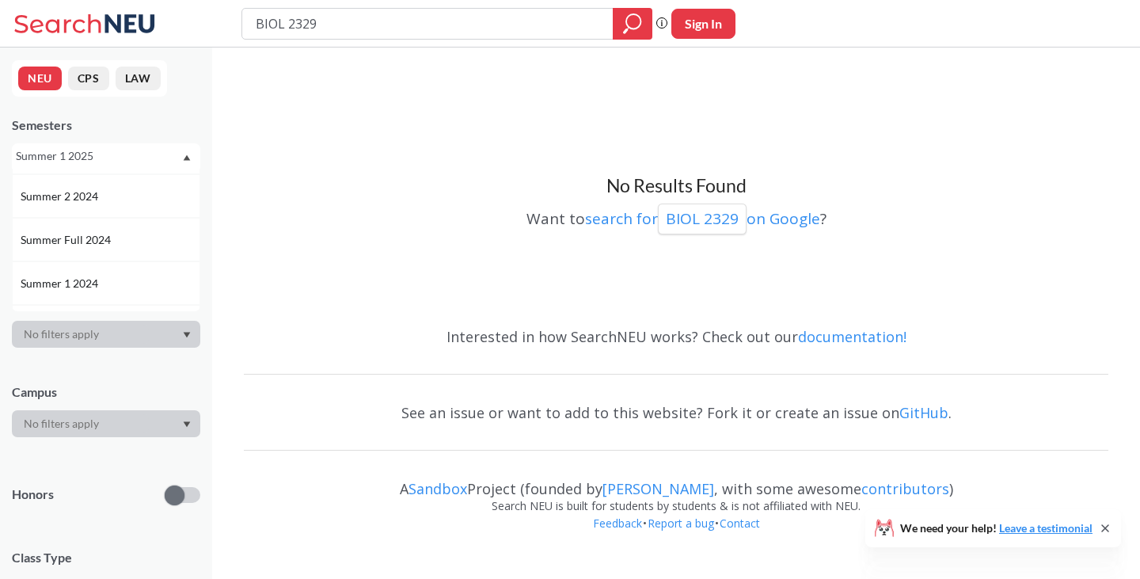
scroll to position [257, 0]
click at [115, 197] on div "Summer 2 2024" at bounding box center [110, 195] width 179 height 17
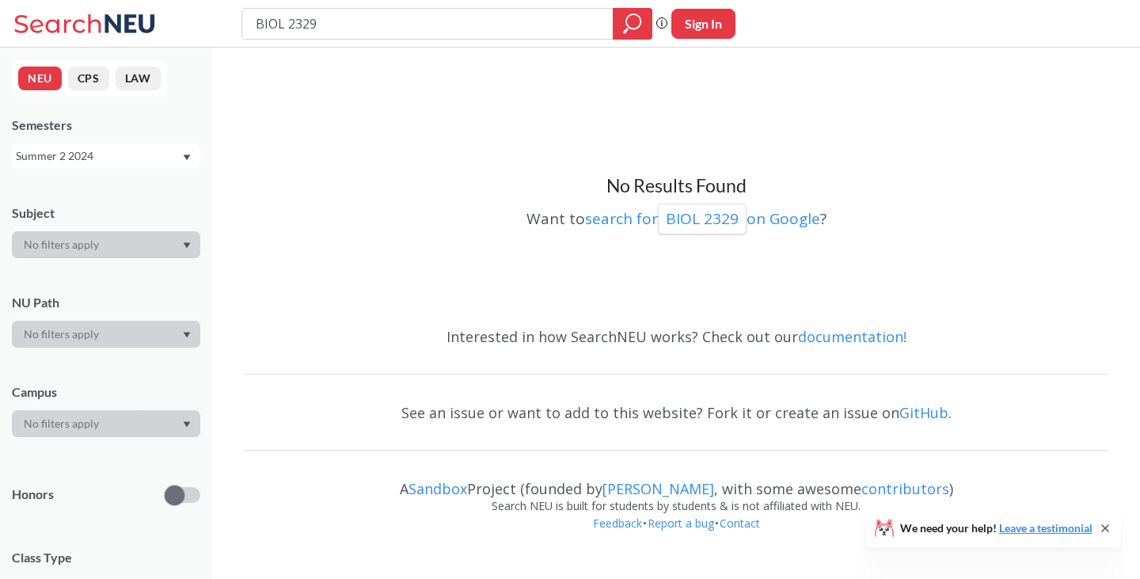
click at [192, 156] on div "Summer 2 2024" at bounding box center [106, 155] width 188 height 25
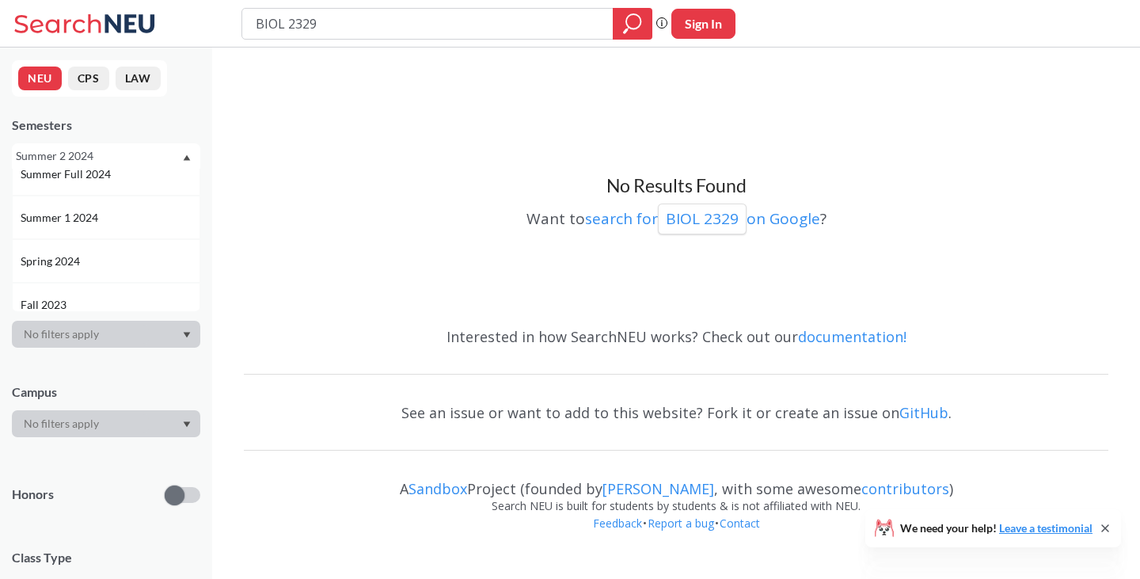
scroll to position [321, 0]
click at [131, 226] on div "Summer 1 2024" at bounding box center [110, 218] width 179 height 17
